Goal: Task Accomplishment & Management: Use online tool/utility

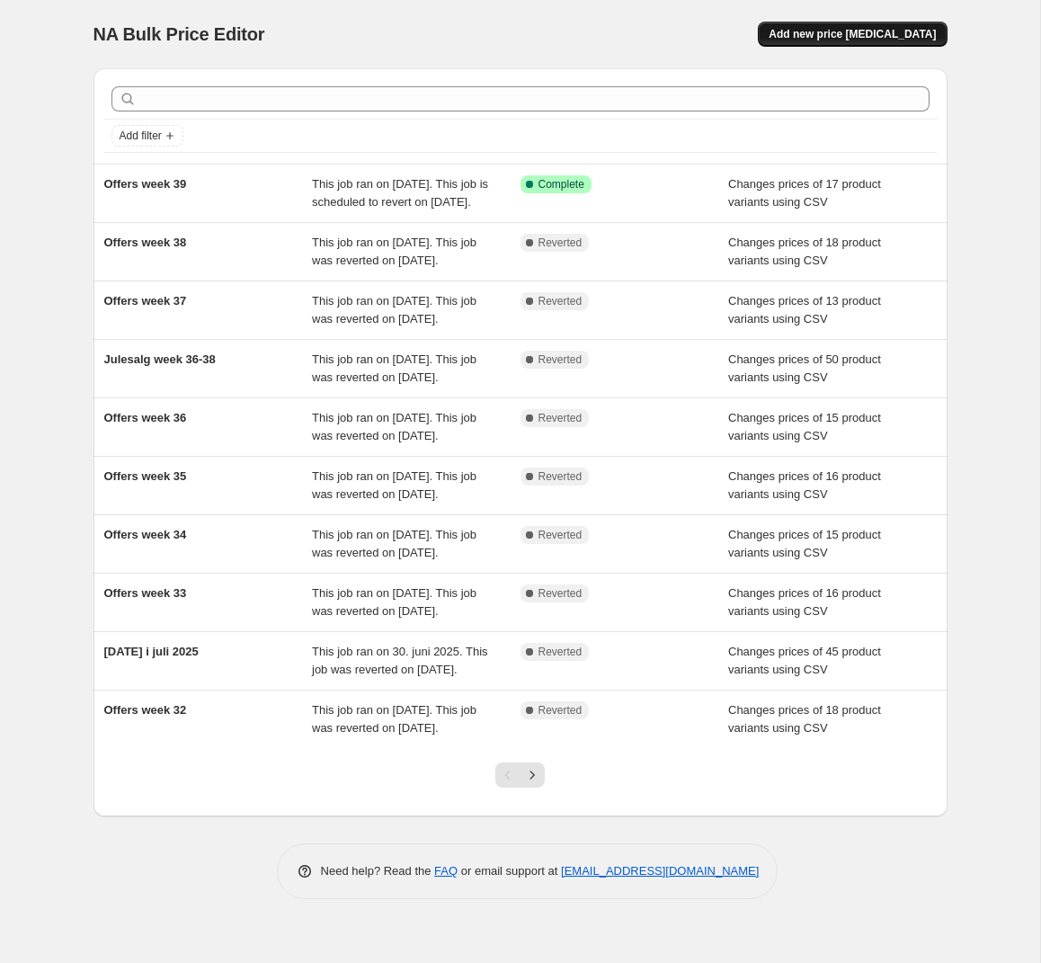
click at [868, 31] on span "Add new price change job" at bounding box center [852, 34] width 167 height 14
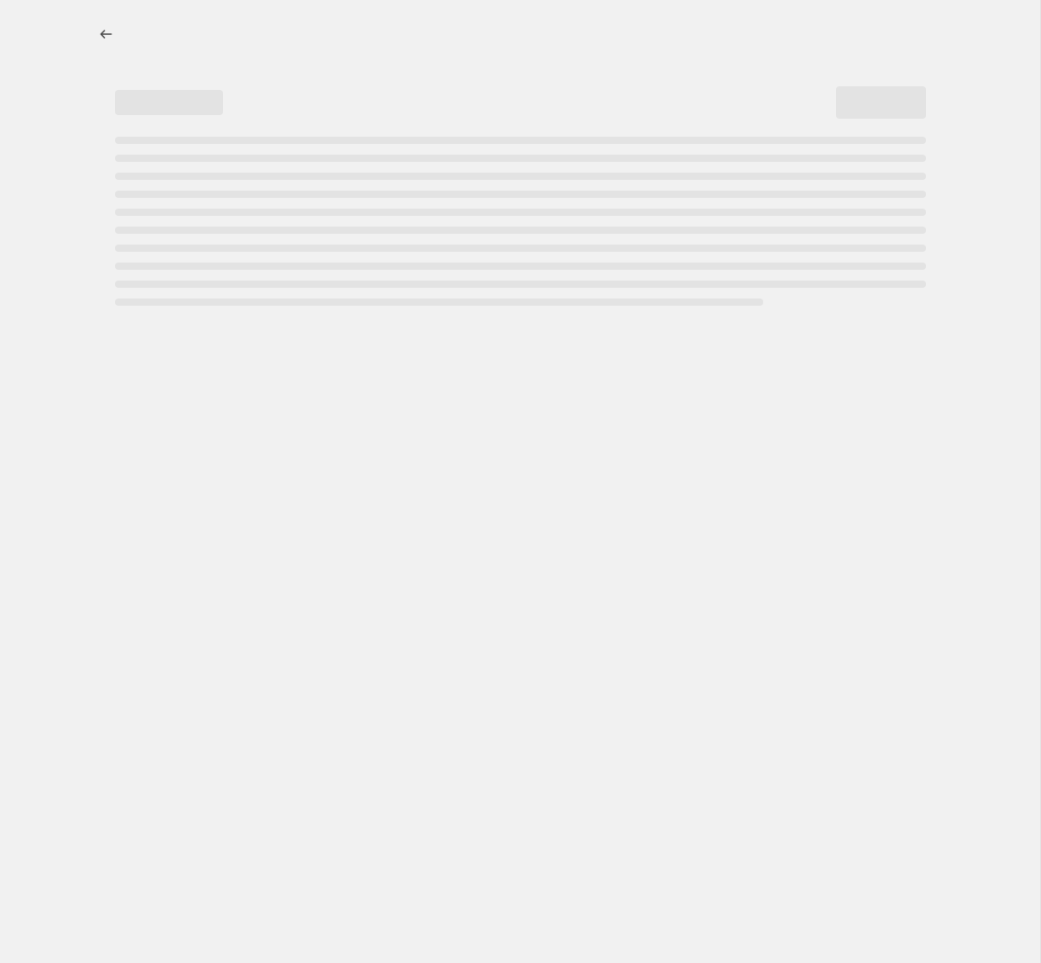
select select "percentage"
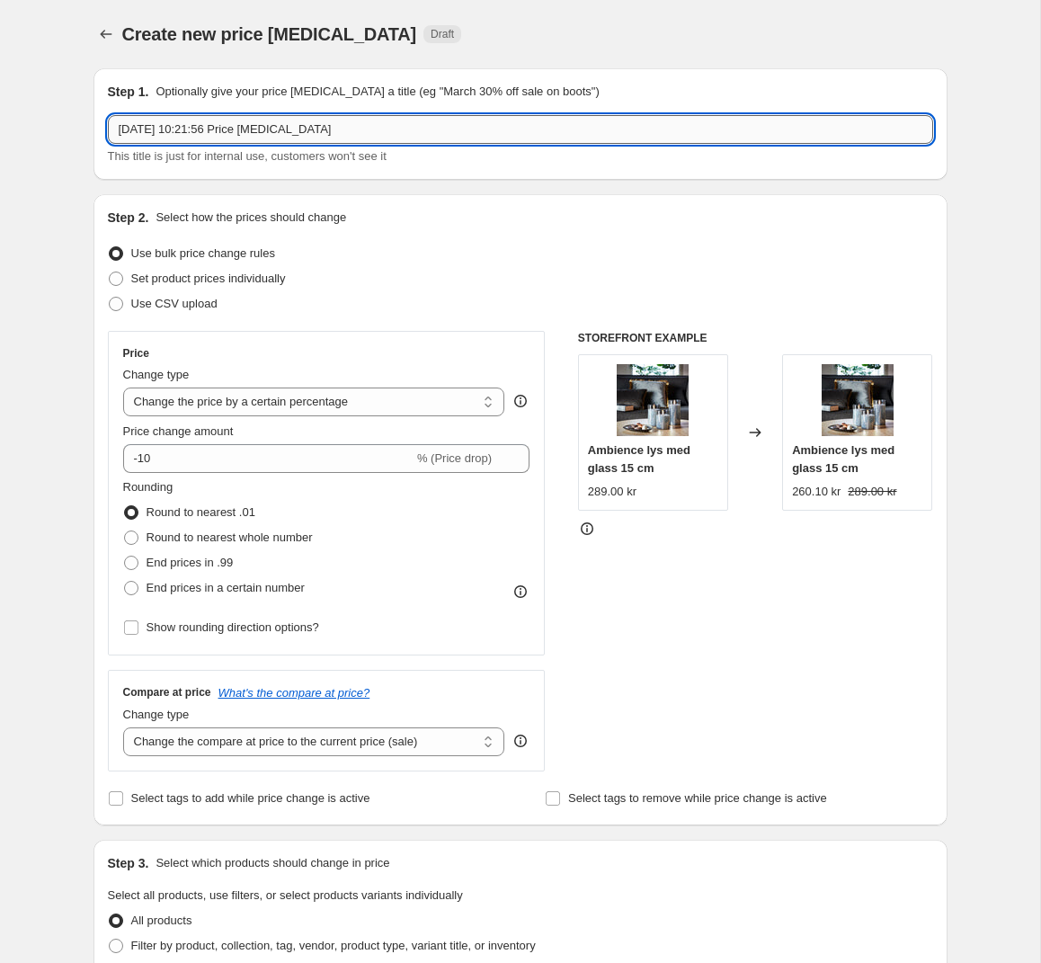
drag, startPoint x: 406, startPoint y: 132, endPoint x: -143, endPoint y: 113, distance: 548.9
click at [108, 115] on input "29. sep. 2025, 10:21:56 Price change job" at bounding box center [521, 129] width 826 height 29
type input "Offers week 40"
click at [120, 306] on span at bounding box center [116, 304] width 14 height 14
click at [110, 298] on input "Use CSV upload" at bounding box center [109, 297] width 1 height 1
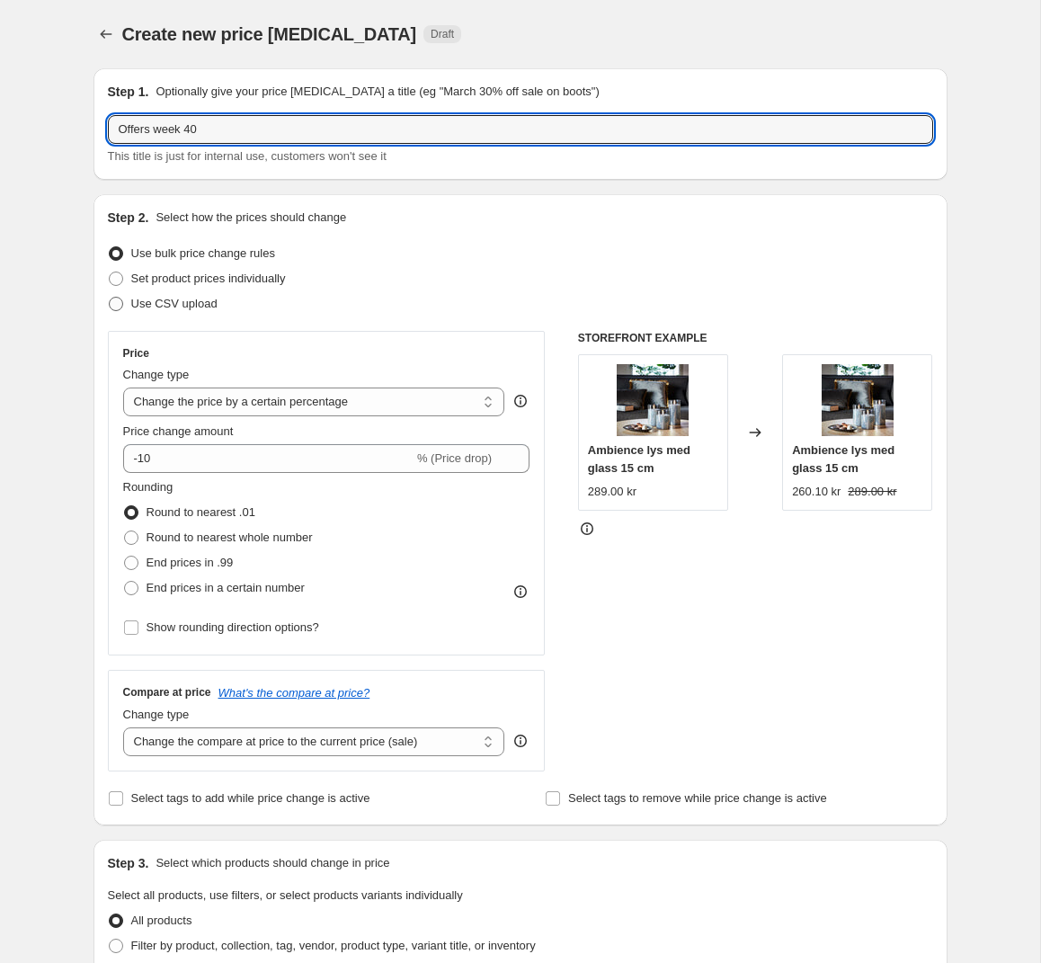
radio input "true"
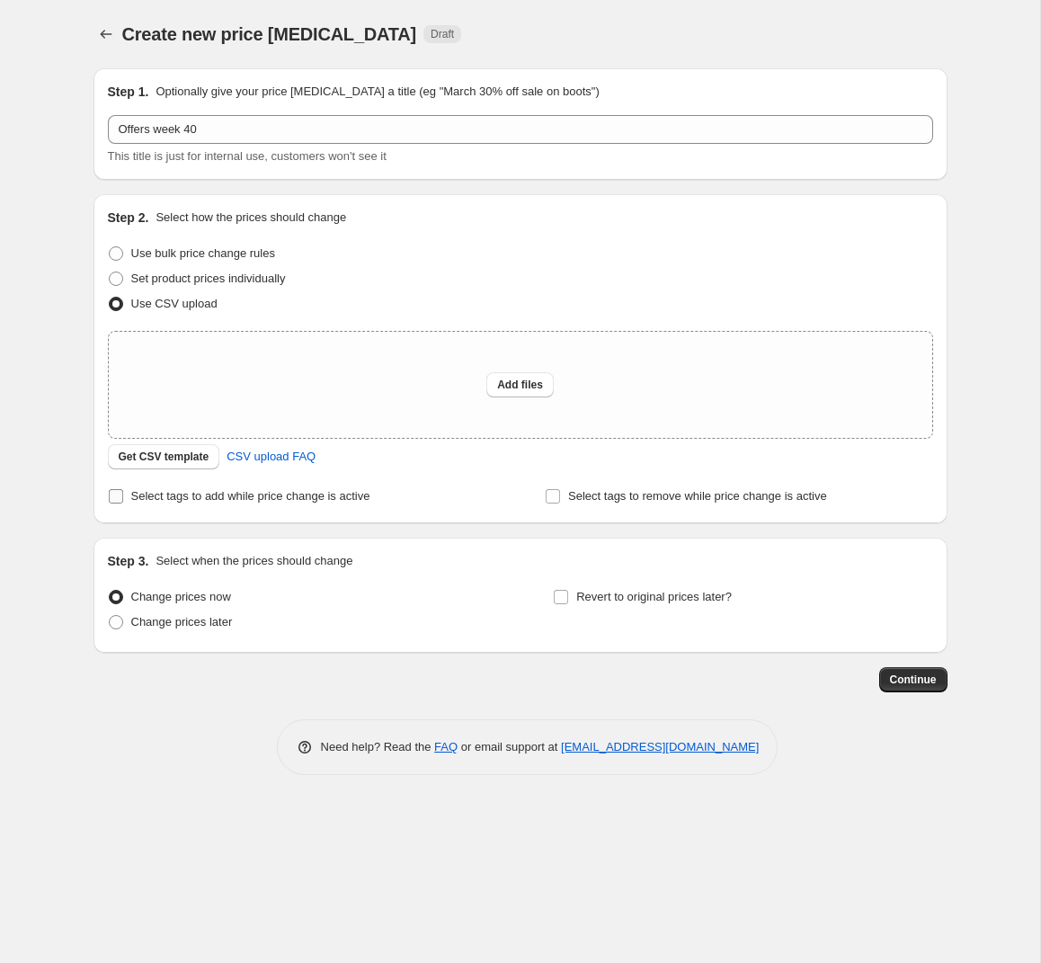
click at [122, 499] on input "Select tags to add while price change is active" at bounding box center [116, 496] width 14 height 14
checkbox input "true"
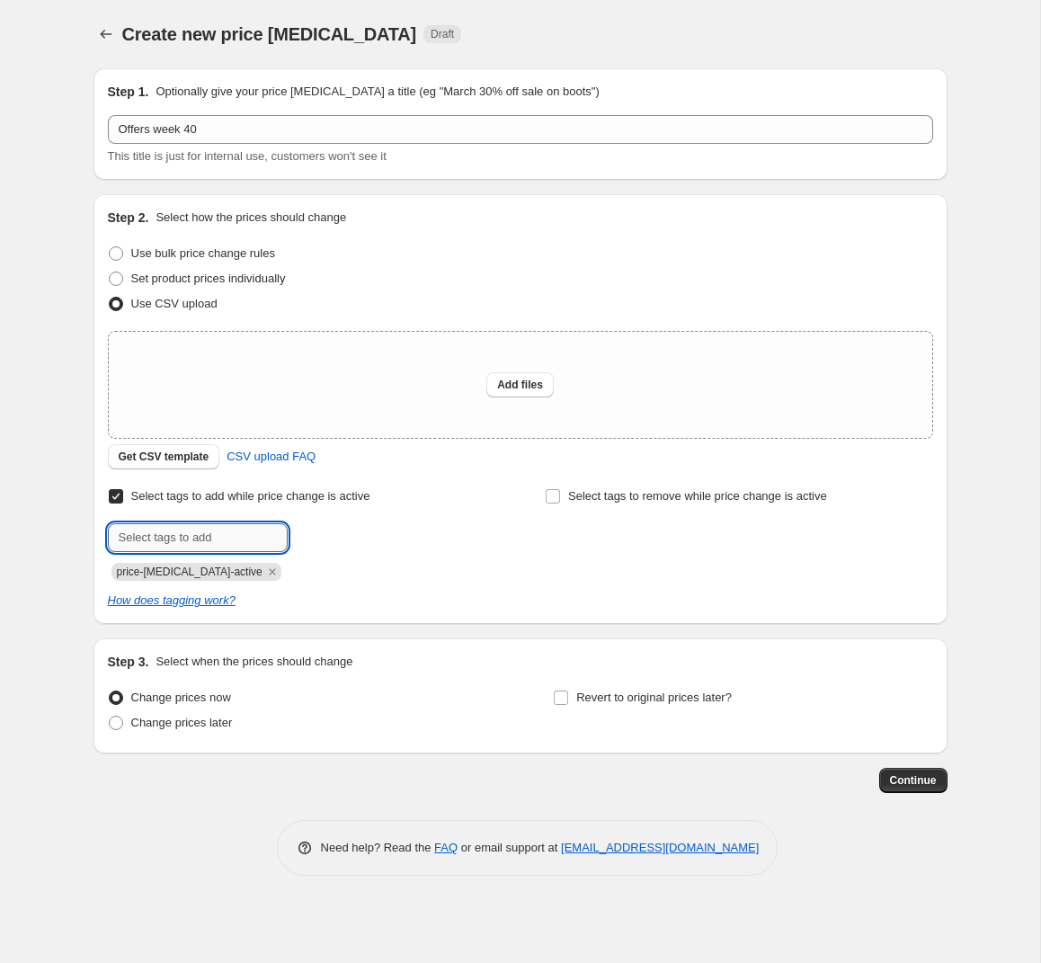
click at [190, 538] on input "text" at bounding box center [198, 537] width 180 height 29
type input "campaign_weekly"
click at [316, 533] on b "Add" at bounding box center [313, 536] width 21 height 13
click at [125, 721] on label "Change prices later" at bounding box center [170, 722] width 125 height 25
click at [110, 717] on input "Change prices later" at bounding box center [109, 716] width 1 height 1
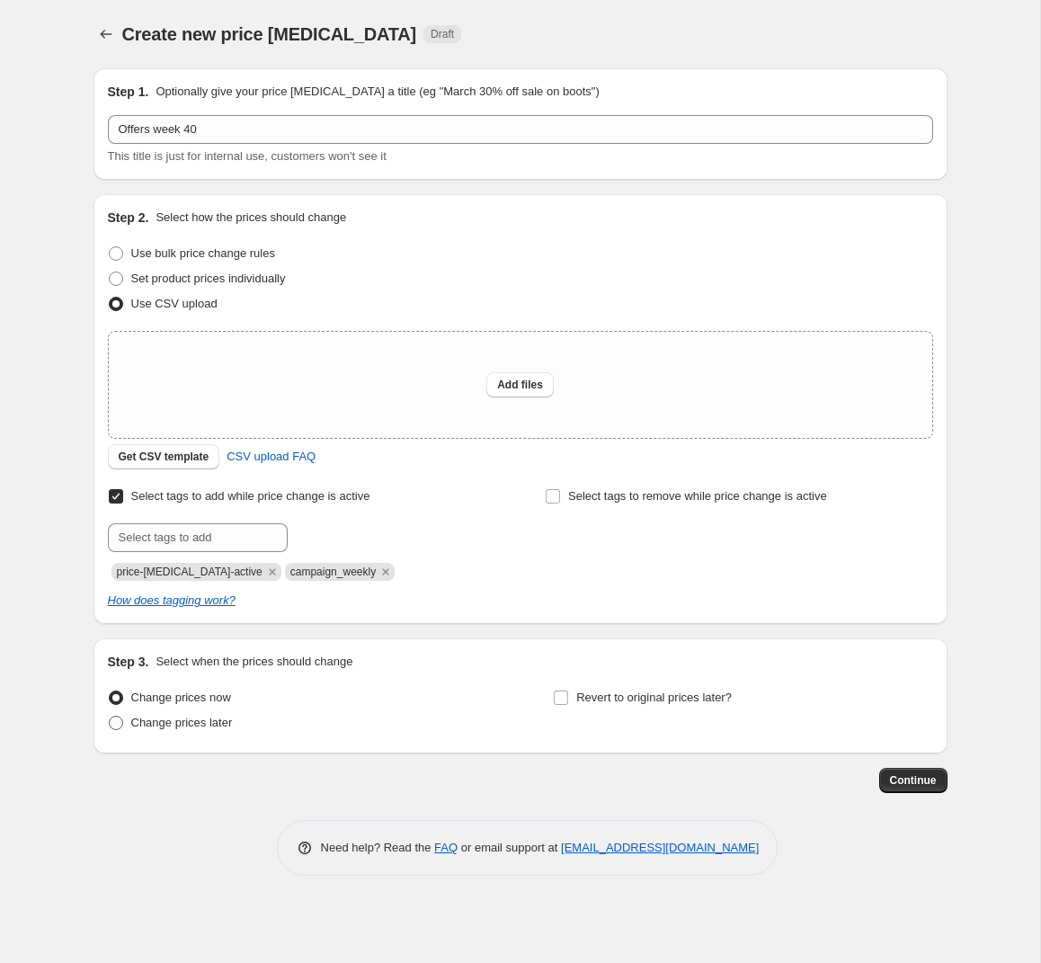
radio input "true"
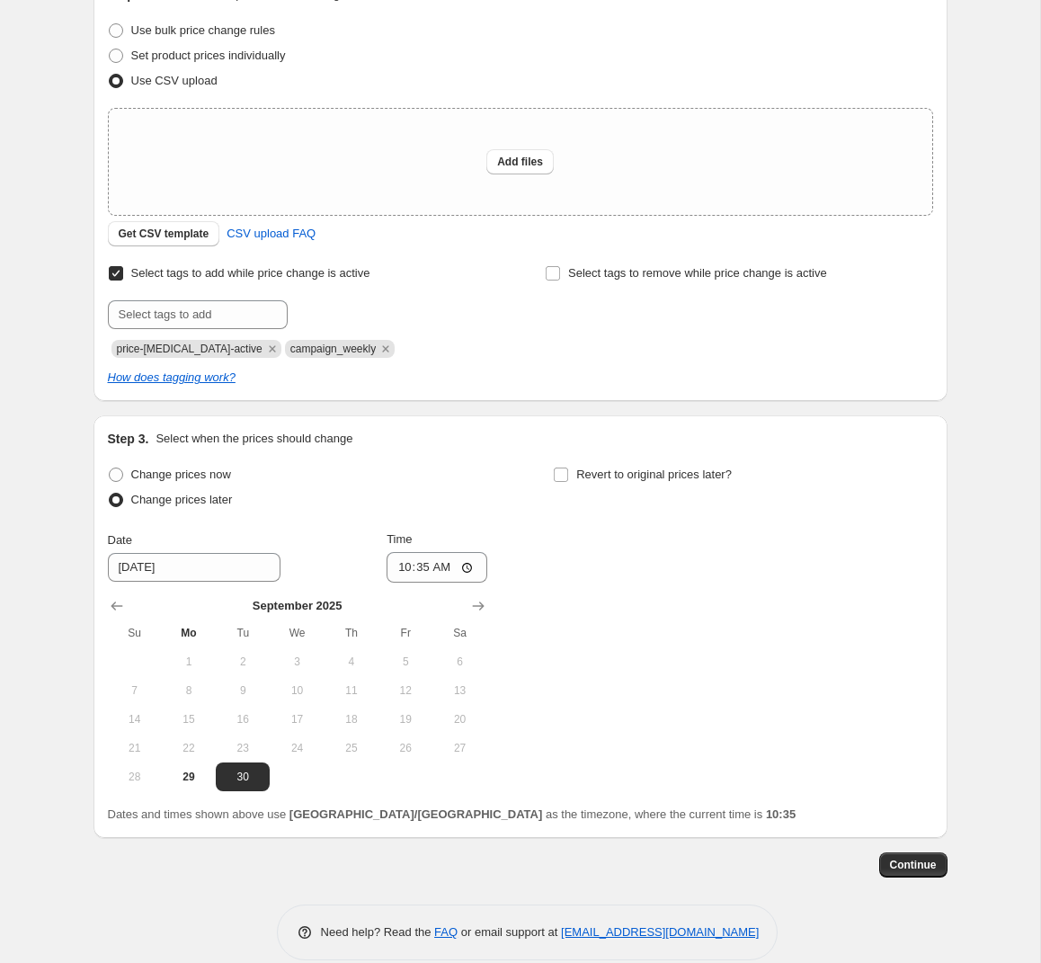
scroll to position [246, 0]
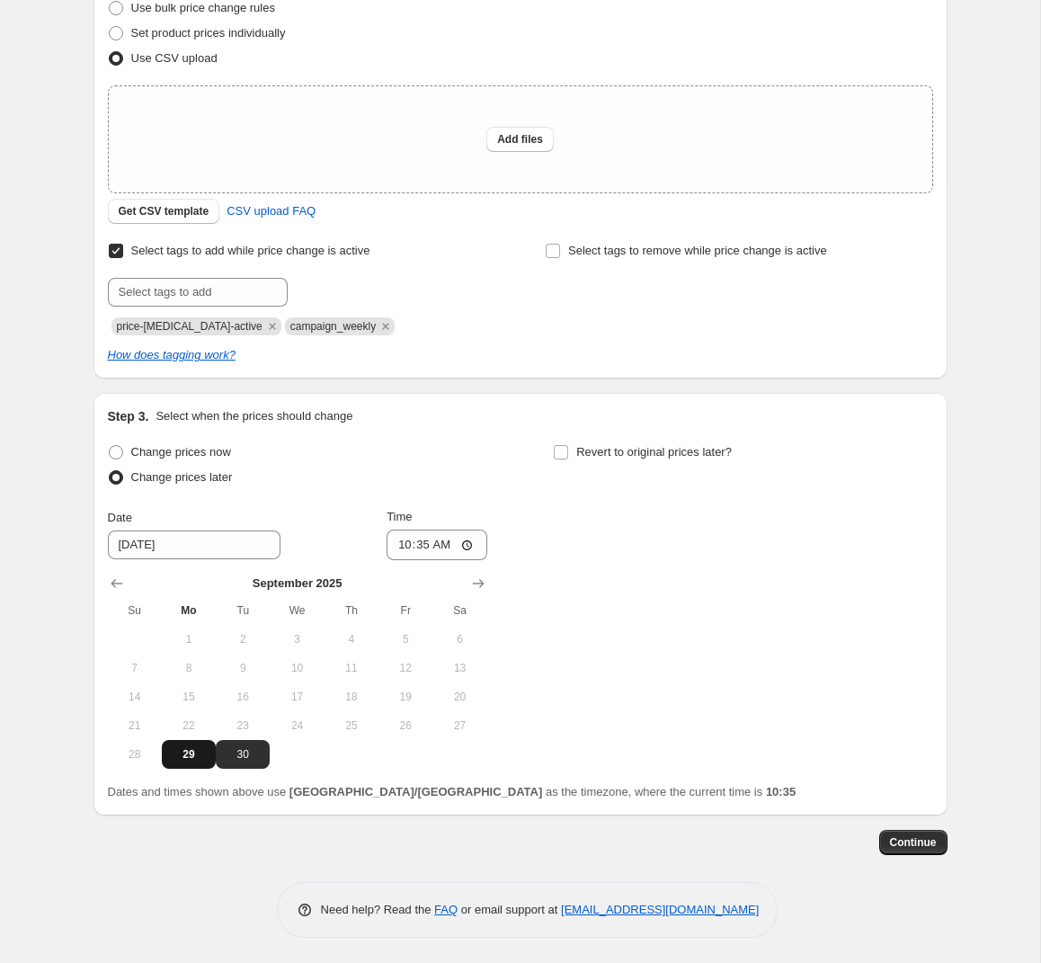
click at [190, 756] on span "29" at bounding box center [189, 754] width 40 height 14
type input "9/29/2025"
click at [436, 551] on input "10:35" at bounding box center [437, 545] width 101 height 31
type input "15:00"
click at [558, 448] on input "Revert to original prices later?" at bounding box center [561, 452] width 14 height 14
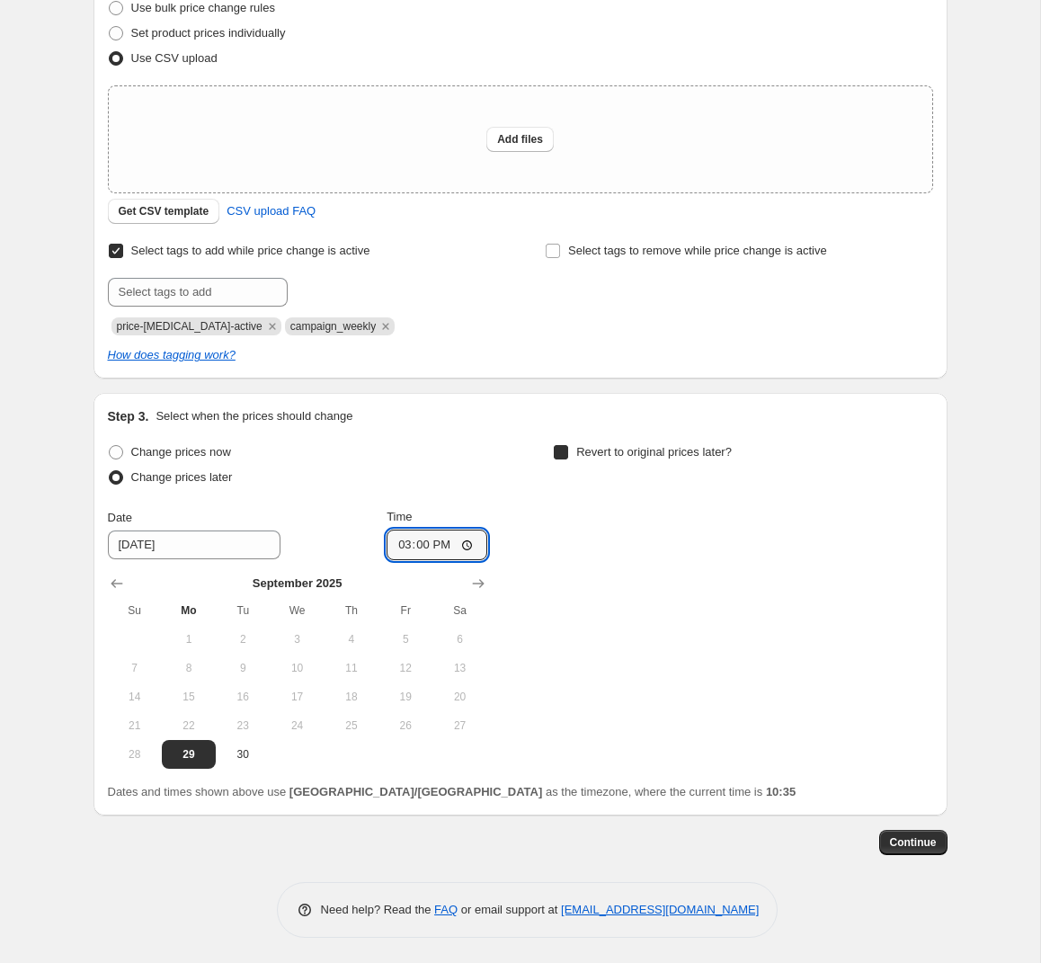
checkbox input "true"
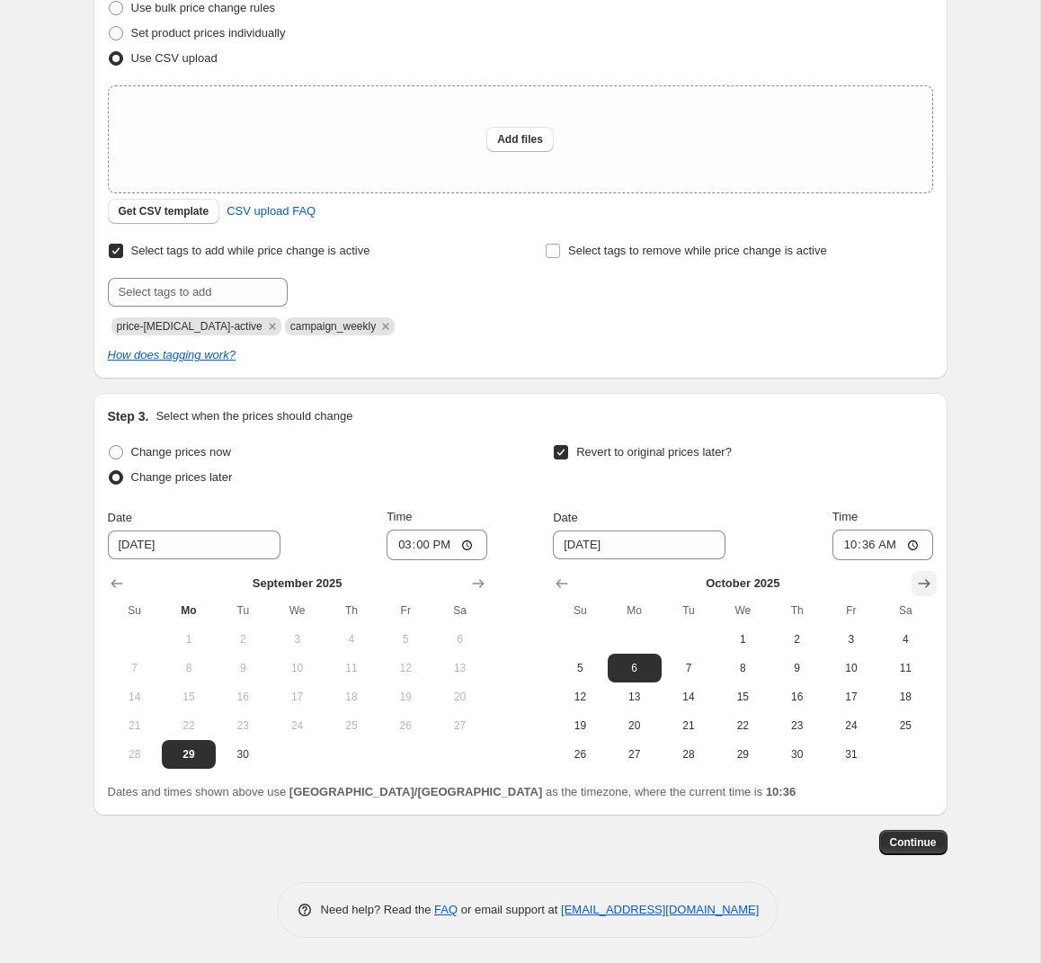
click at [925, 586] on icon "Show next month, November 2025" at bounding box center [925, 584] width 18 height 18
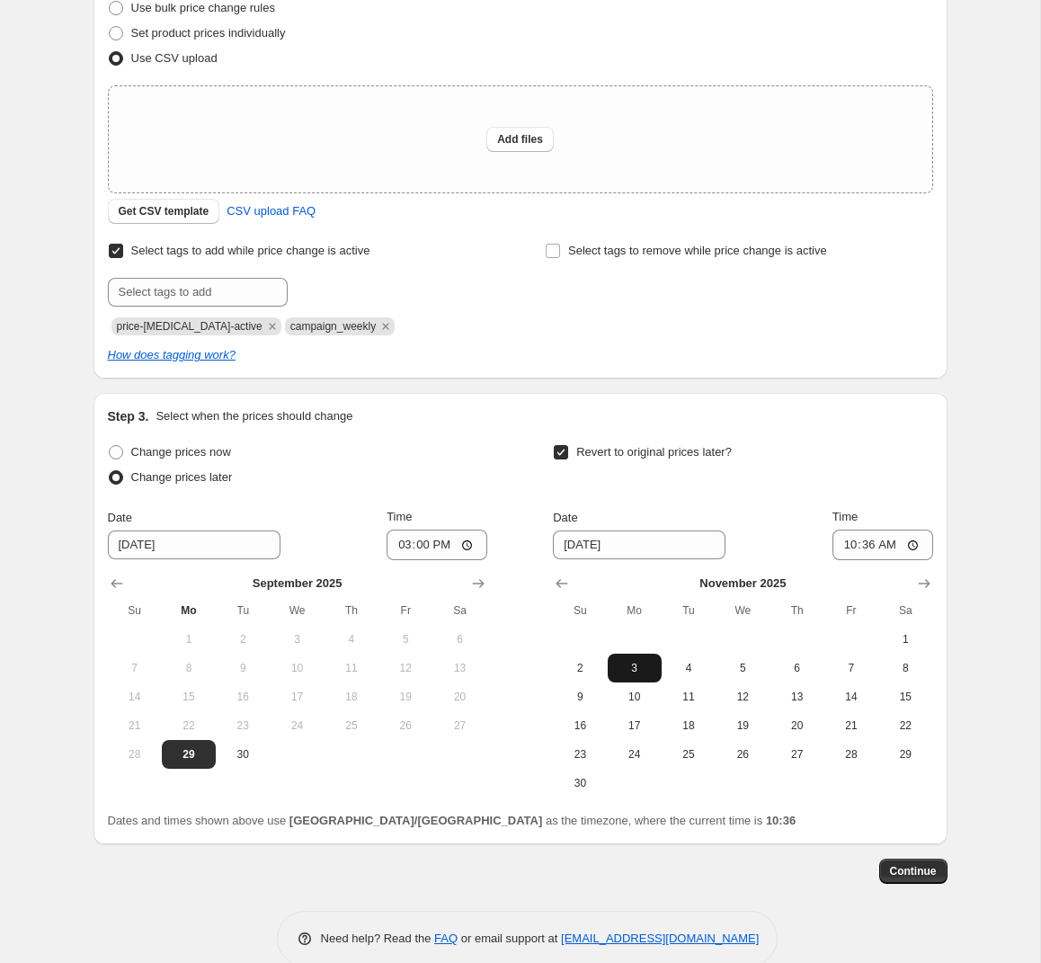
click at [632, 665] on span "3" at bounding box center [635, 668] width 40 height 14
type input "11/3/2025"
click at [878, 542] on input "10:36" at bounding box center [883, 545] width 101 height 31
type input "14:55"
click at [916, 872] on span "Continue" at bounding box center [913, 871] width 47 height 14
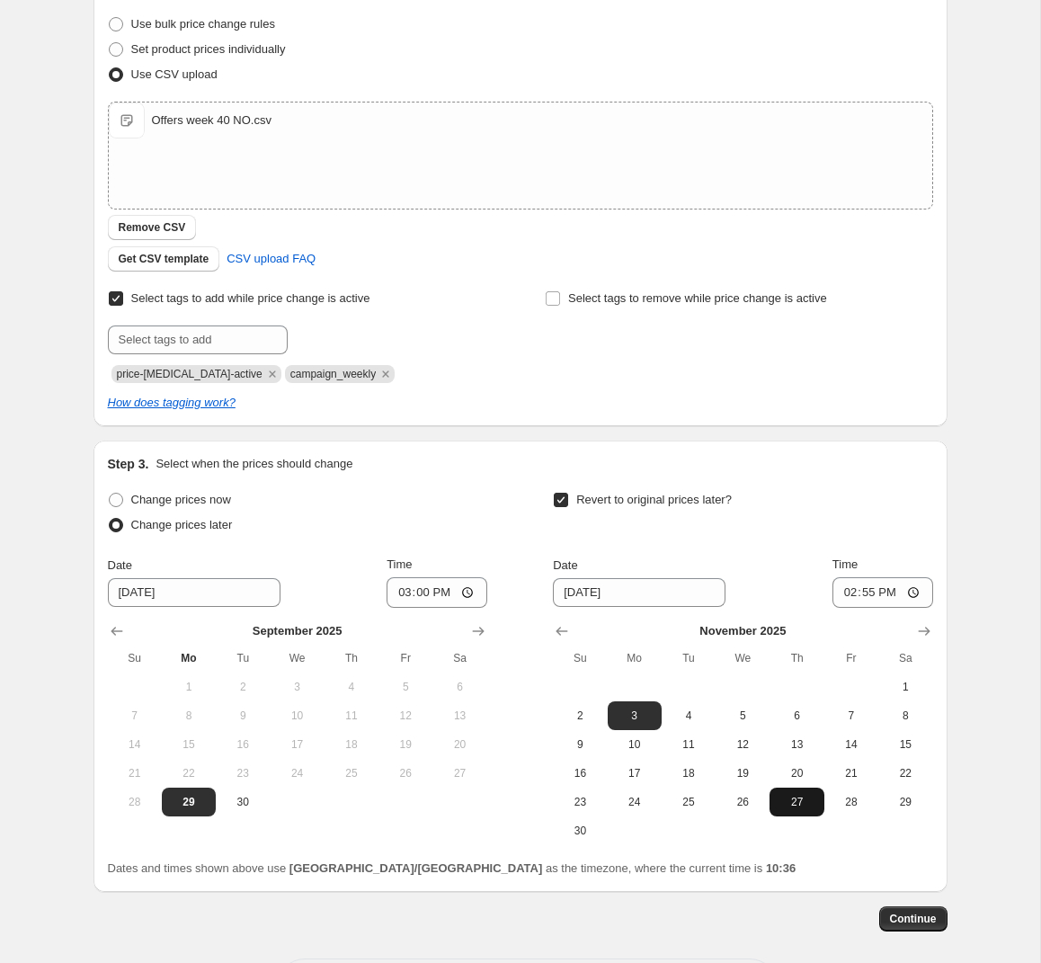
scroll to position [233, 0]
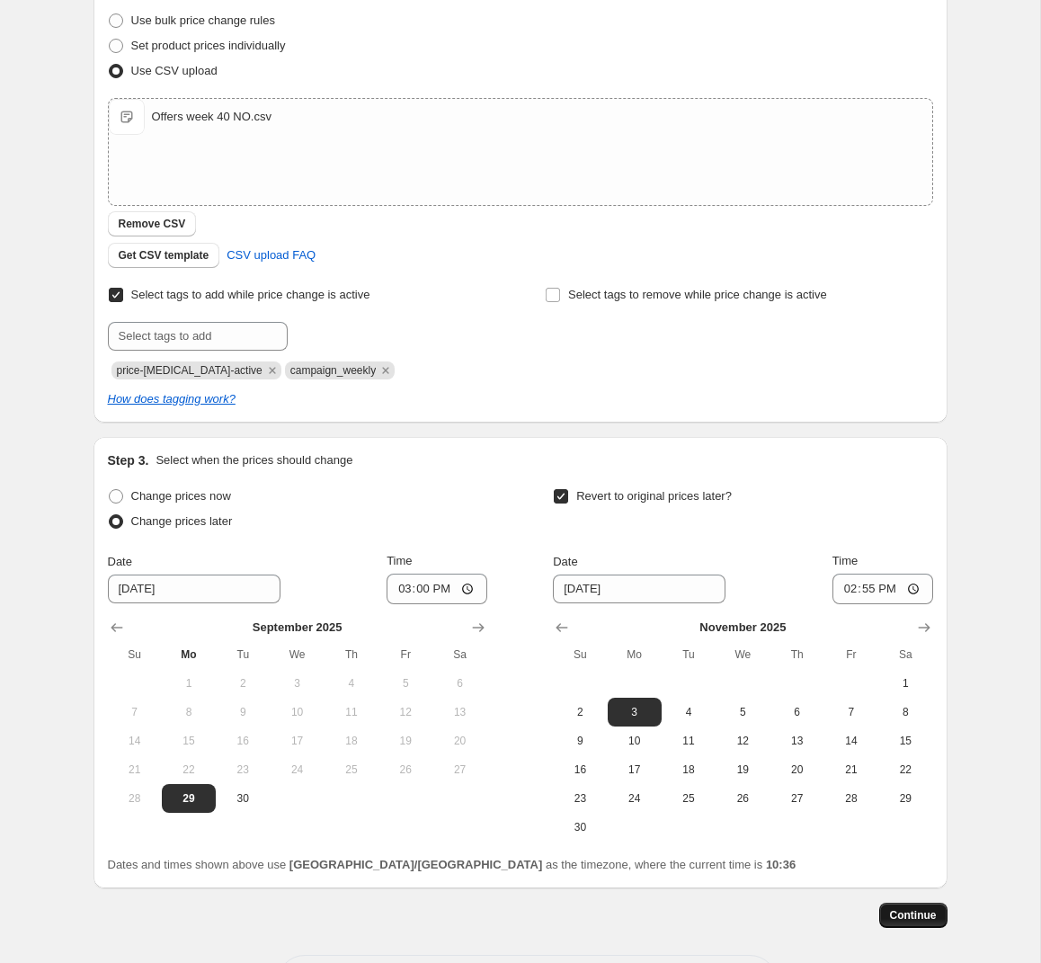
click at [921, 915] on span "Continue" at bounding box center [913, 915] width 47 height 14
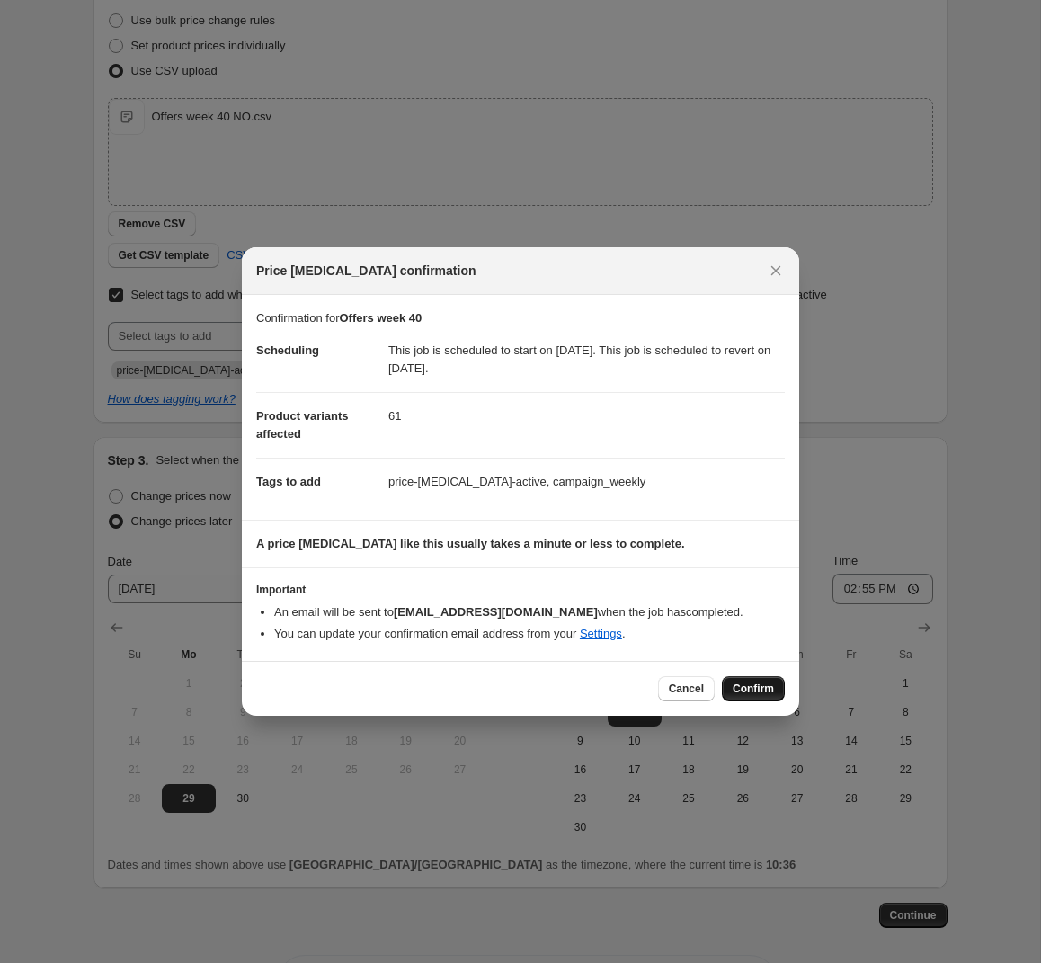
click at [735, 684] on span "Confirm" at bounding box center [753, 689] width 41 height 14
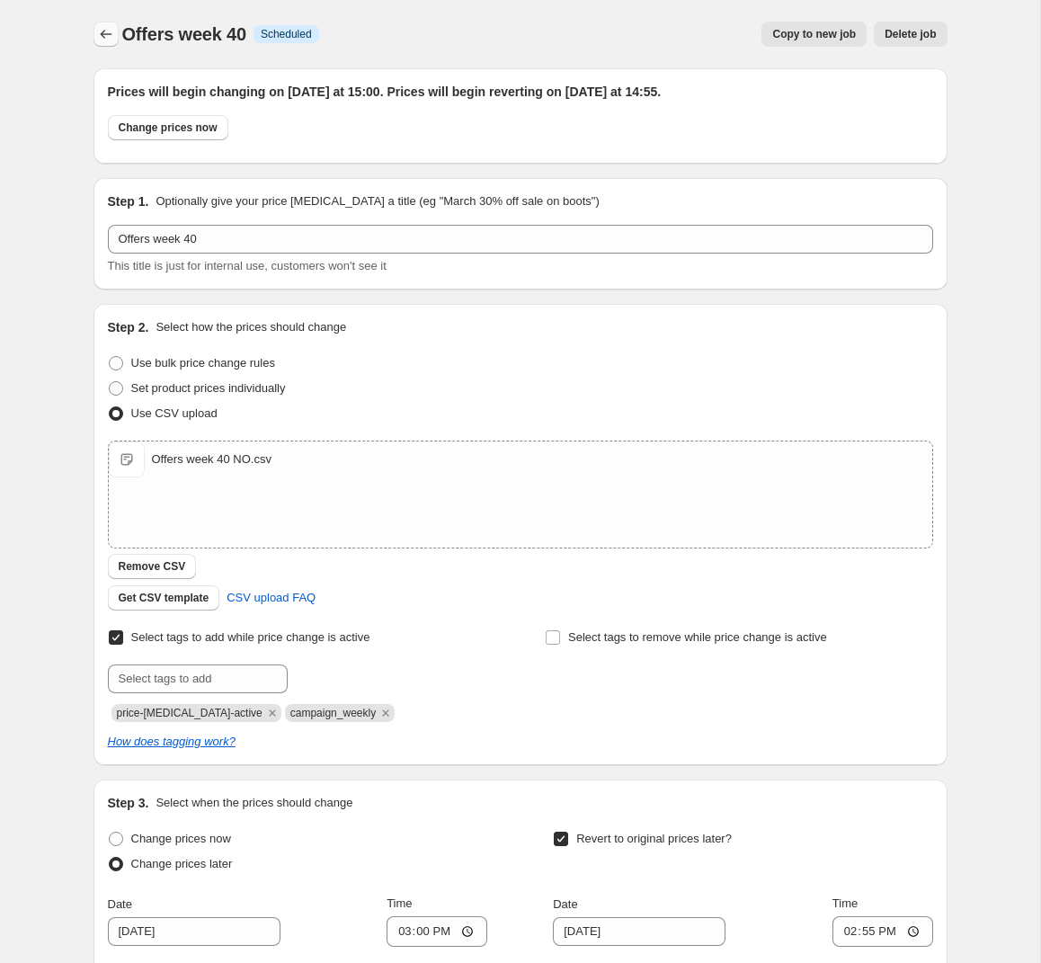
click at [103, 36] on icon "Price change jobs" at bounding box center [106, 34] width 18 height 18
